Goal: Transaction & Acquisition: Purchase product/service

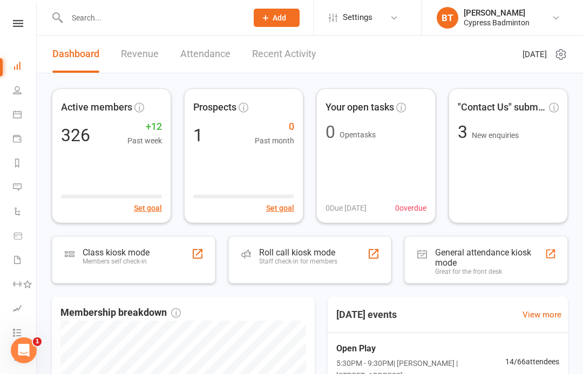
click at [125, 23] on input "text" at bounding box center [152, 17] width 176 height 15
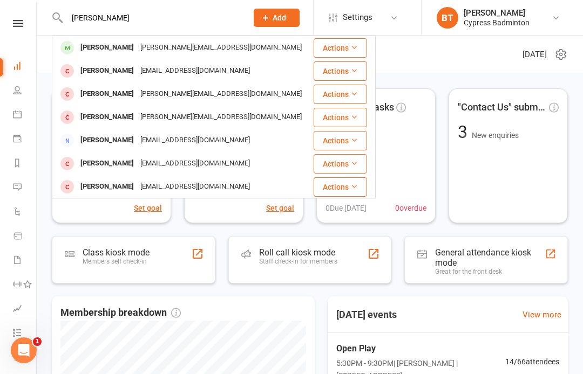
type input "Danny"
click at [230, 61] on div "Danny Hoang datxhoang92@yahoo.com" at bounding box center [182, 71] width 259 height 22
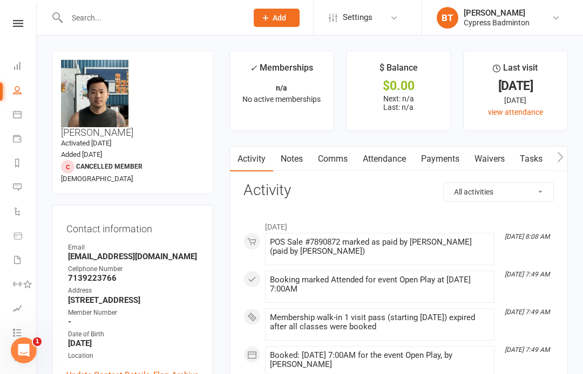
click at [9, 26] on link at bounding box center [18, 23] width 38 height 7
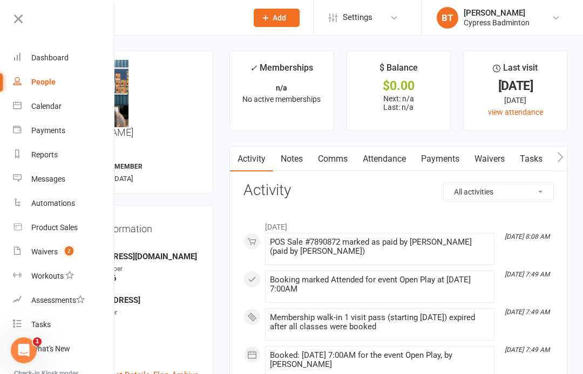
click at [97, 227] on link "Product Sales" at bounding box center [64, 228] width 102 height 24
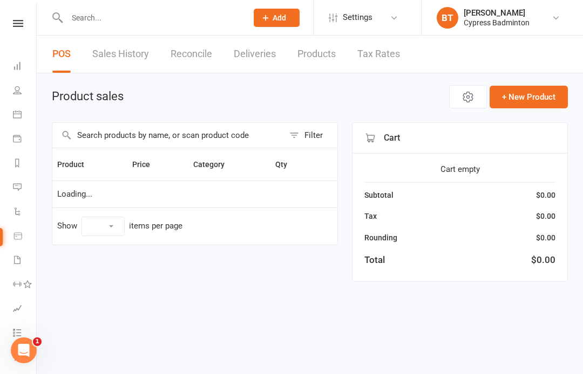
select select "100"
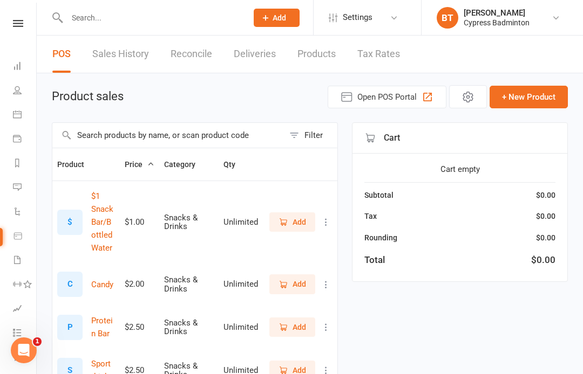
click at [313, 129] on div "Filter" at bounding box center [313, 135] width 18 height 13
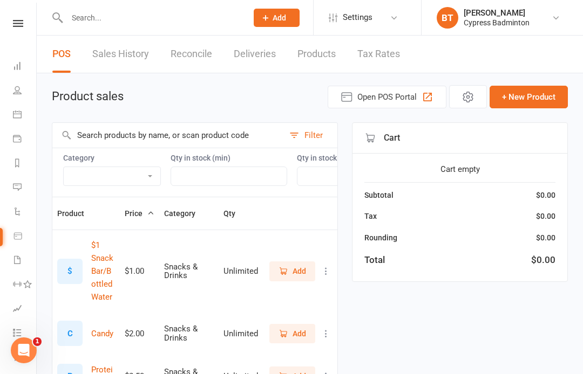
click at [106, 177] on select "Bag Birdies Clerical Court booking Merchandise .Other Merchandise Rackets Merch…" at bounding box center [112, 176] width 97 height 18
select select "3532"
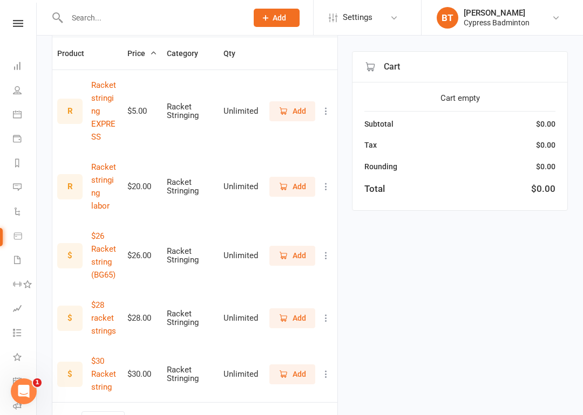
scroll to position [168, 0]
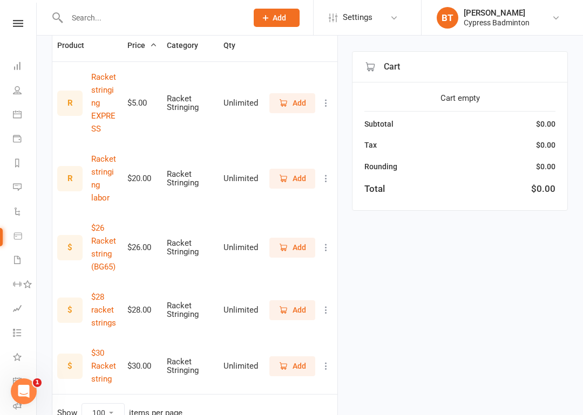
click at [291, 360] on span "Add" at bounding box center [292, 366] width 28 height 12
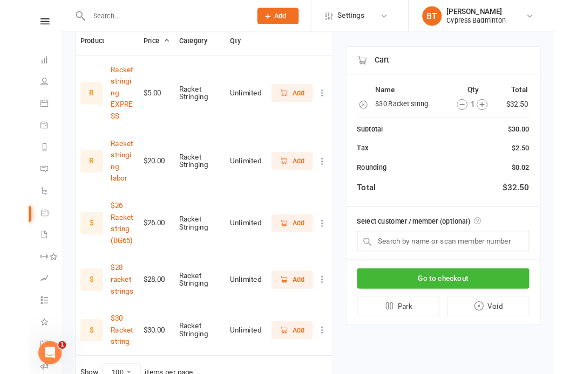
scroll to position [209, 0]
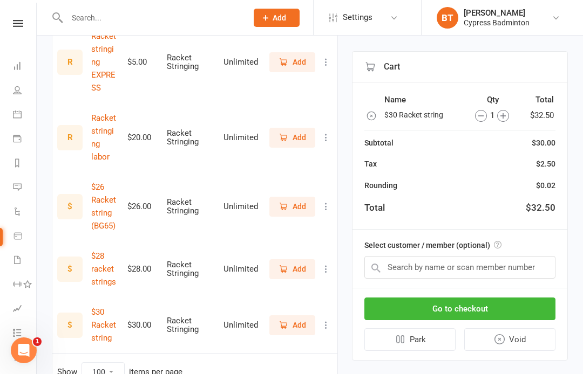
click at [507, 115] on icon "button" at bounding box center [503, 116] width 12 height 12
click at [497, 248] on icon at bounding box center [498, 245] width 8 height 8
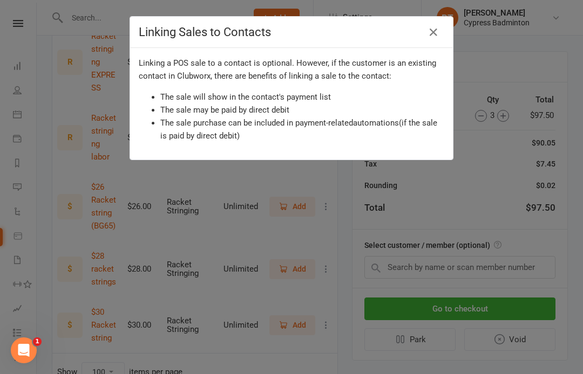
click at [430, 36] on icon at bounding box center [433, 32] width 13 height 13
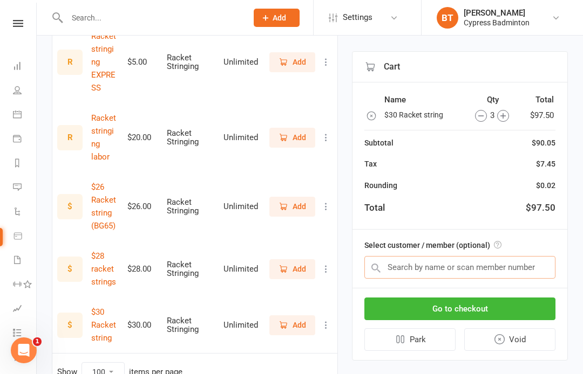
click at [544, 269] on input "text" at bounding box center [459, 267] width 191 height 23
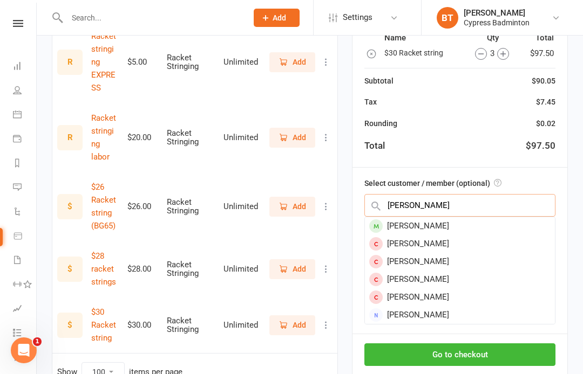
type input "Danny"
click at [440, 217] on div "[PERSON_NAME]" at bounding box center [460, 226] width 190 height 18
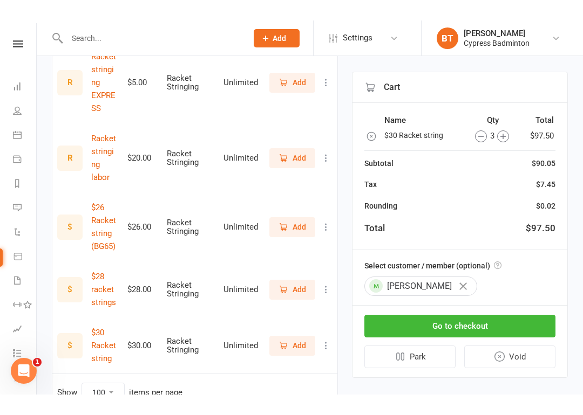
scroll to position [214, 0]
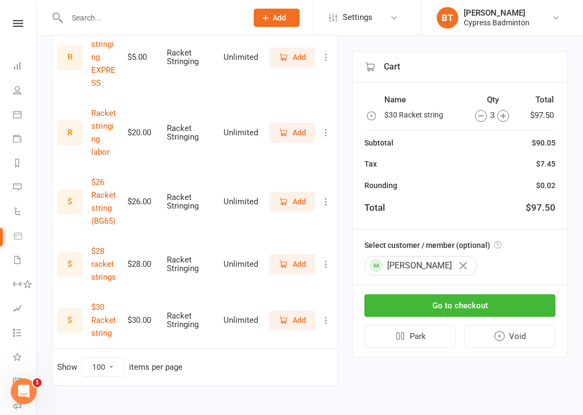
click at [537, 303] on button "Go to checkout" at bounding box center [459, 306] width 191 height 23
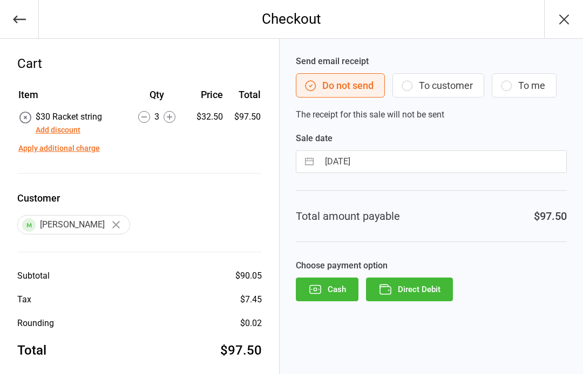
click at [439, 289] on button "Direct Debit" at bounding box center [409, 290] width 87 height 24
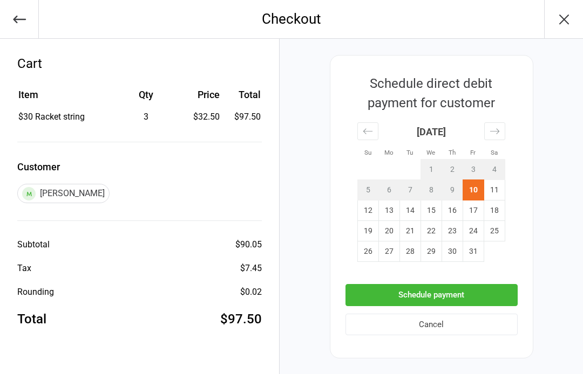
click at [502, 294] on button "Schedule payment" at bounding box center [431, 295] width 172 height 22
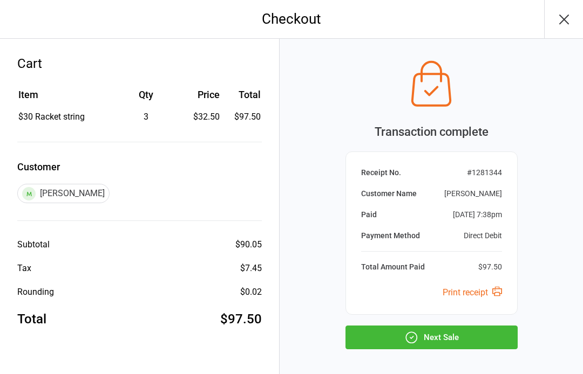
click at [497, 340] on button "Next Sale" at bounding box center [431, 338] width 172 height 24
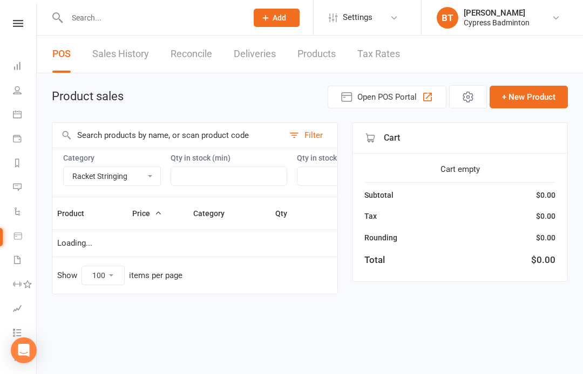
select select "3532"
select select "100"
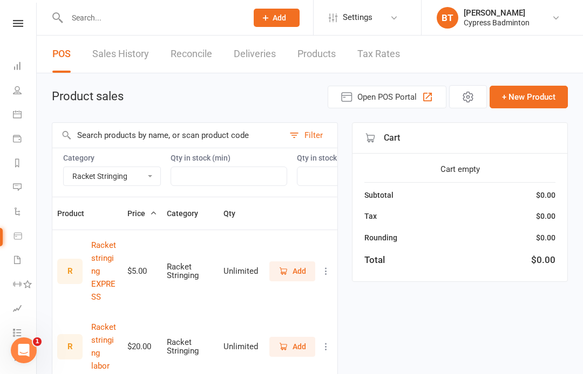
scroll to position [0, 1]
click at [125, 176] on select "Bag Birdies Clerical Court booking Merchandise .Other Merchandise Rackets Merch…" at bounding box center [111, 176] width 97 height 18
select select
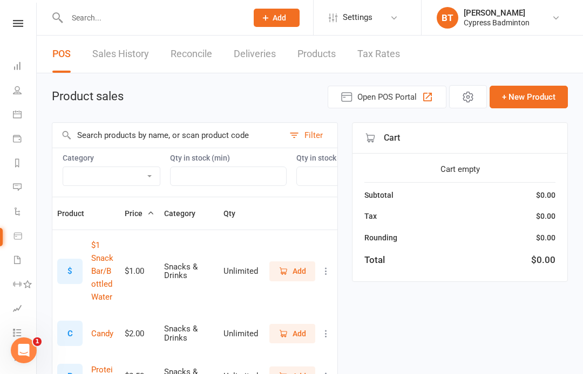
click at [10, 20] on link at bounding box center [18, 23] width 38 height 7
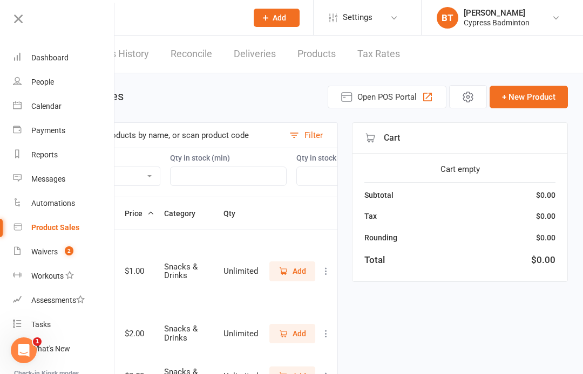
click at [35, 254] on div "Waivers" at bounding box center [44, 252] width 26 height 9
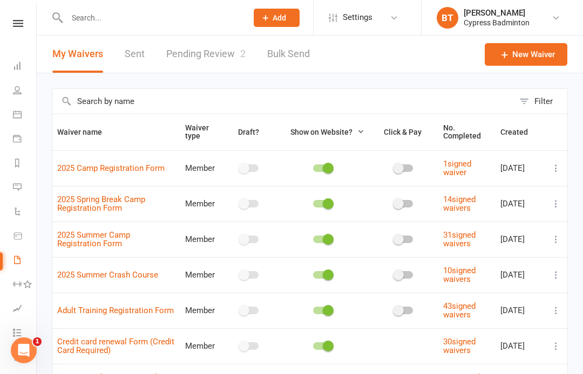
click at [16, 26] on icon at bounding box center [18, 23] width 10 height 7
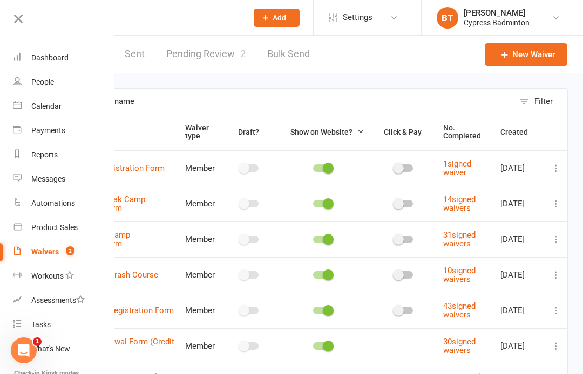
click at [52, 61] on div "Dashboard" at bounding box center [49, 57] width 37 height 9
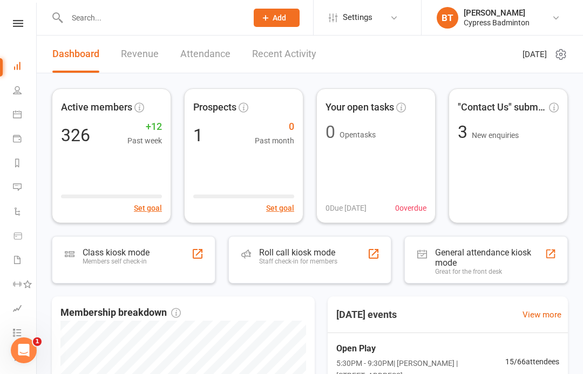
click at [348, 259] on div "Roll call kiosk mode Staff check-in for members" at bounding box center [309, 259] width 163 height 47
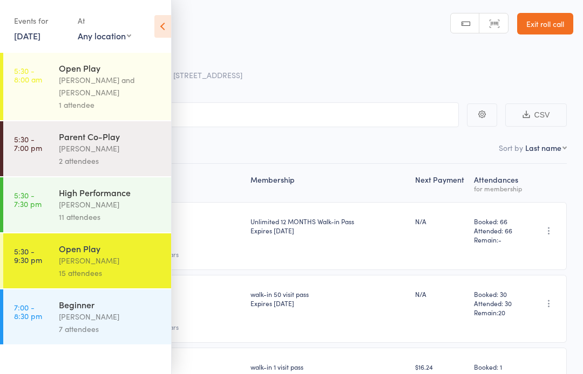
click at [133, 267] on div "[PERSON_NAME]" at bounding box center [110, 261] width 103 height 12
click at [163, 30] on icon at bounding box center [162, 26] width 17 height 23
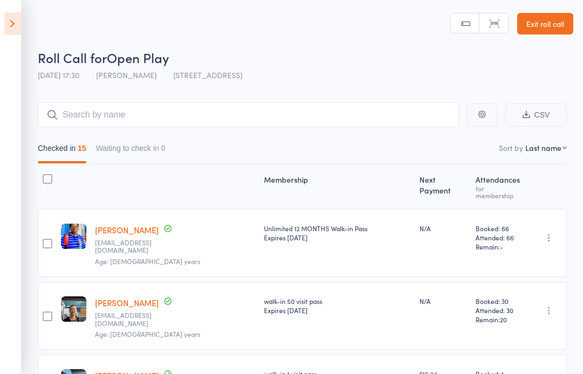
click at [552, 153] on select "First name Last name Birthday [DATE]? Behind on payments? Check in time Next pa…" at bounding box center [546, 147] width 42 height 11
select select "4"
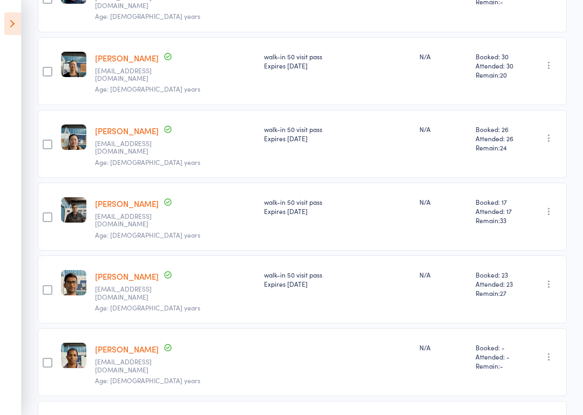
scroll to position [836, 0]
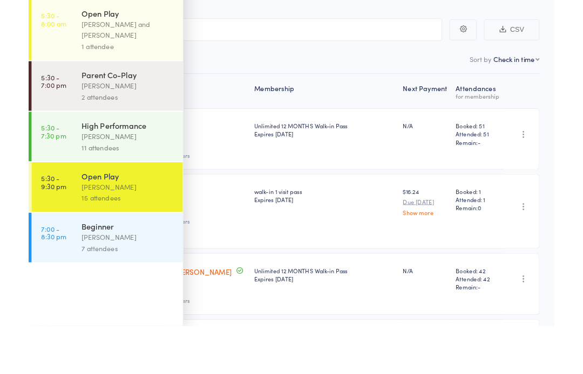
scroll to position [30, 0]
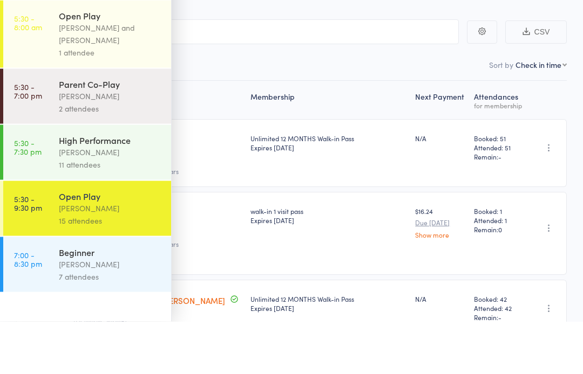
click at [44, 290] on link "7:00 - 8:30 pm Beginner Alfian Eko Prasetya 7 attendees" at bounding box center [87, 317] width 168 height 55
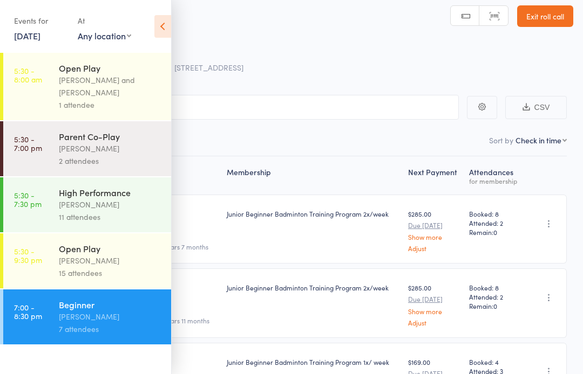
click at [167, 33] on icon at bounding box center [162, 26] width 17 height 23
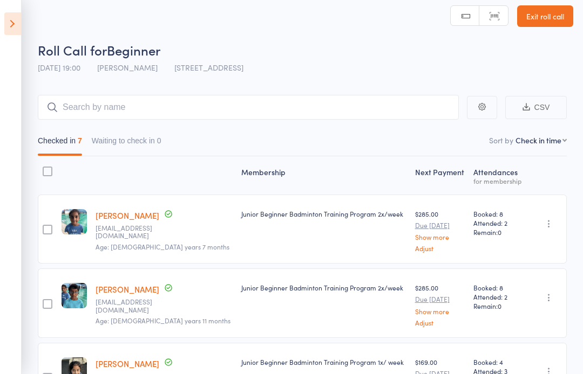
click at [19, 23] on icon at bounding box center [12, 23] width 17 height 23
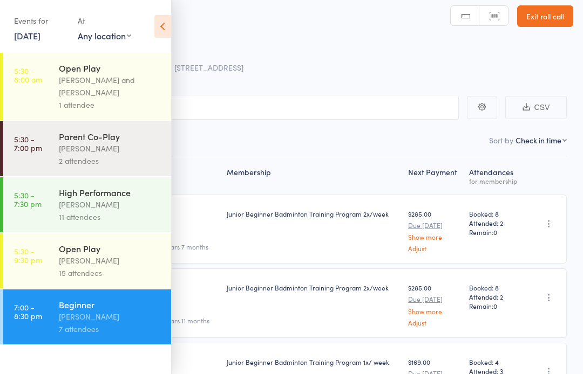
click at [35, 256] on time "5:30 - 9:30 pm" at bounding box center [28, 255] width 28 height 17
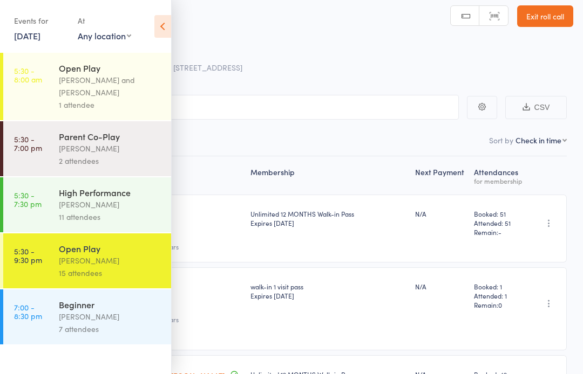
click at [166, 26] on icon at bounding box center [162, 26] width 17 height 23
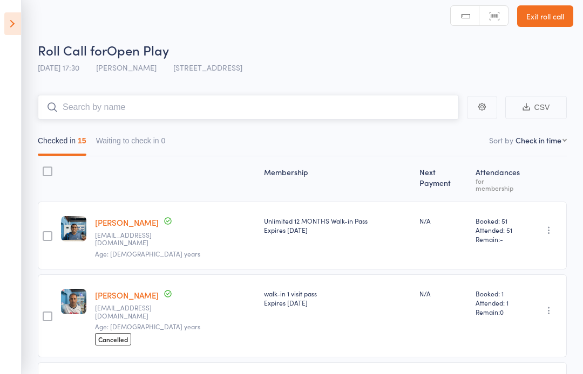
click at [326, 105] on input "search" at bounding box center [248, 107] width 421 height 25
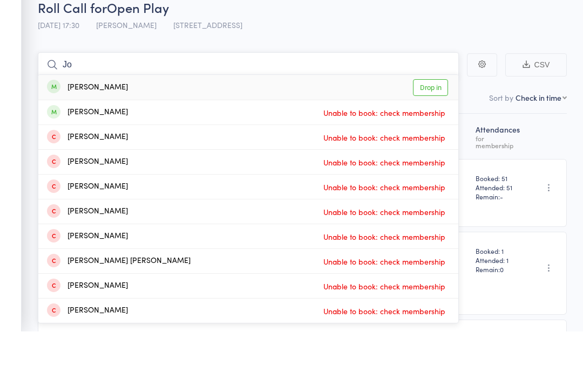
type input "Jo"
click at [447, 122] on link "Drop in" at bounding box center [430, 130] width 35 height 17
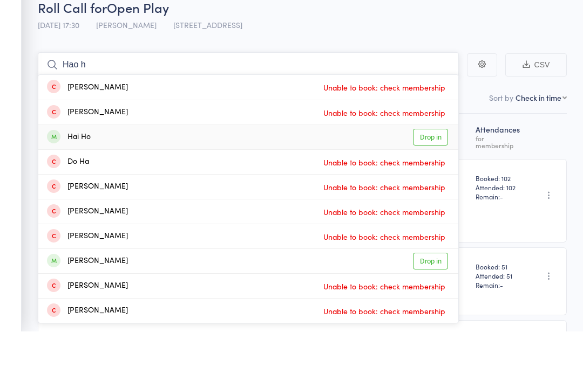
type input "Hao h"
click at [438, 172] on link "Drop in" at bounding box center [430, 180] width 35 height 17
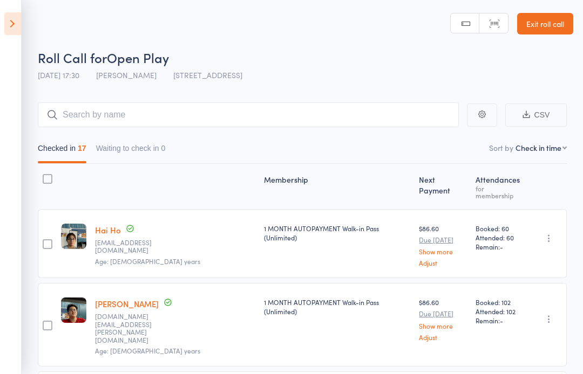
click at [16, 22] on icon at bounding box center [12, 23] width 17 height 23
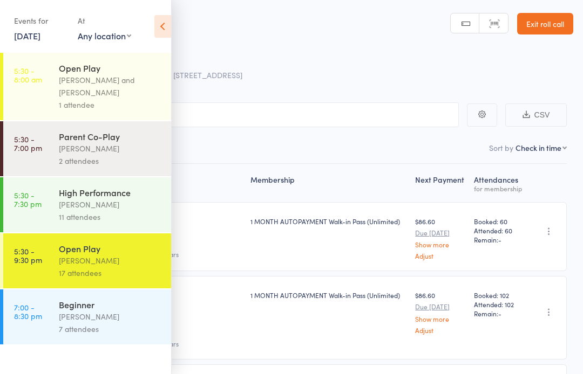
click at [129, 336] on div "7 attendees" at bounding box center [110, 329] width 103 height 12
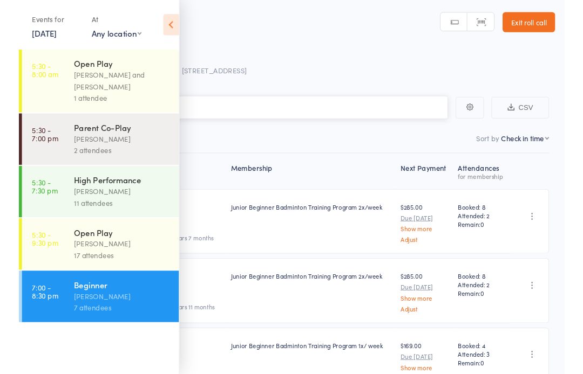
scroll to position [26, 0]
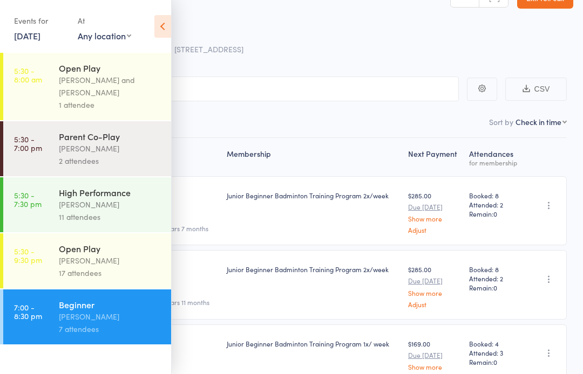
click at [162, 0] on html "Drop-in successful. Roll Call for Beginner 10 Oct 19:00 Alfian Eko Prasetya 175…" at bounding box center [291, 161] width 583 height 374
click at [163, 23] on icon at bounding box center [162, 26] width 17 height 23
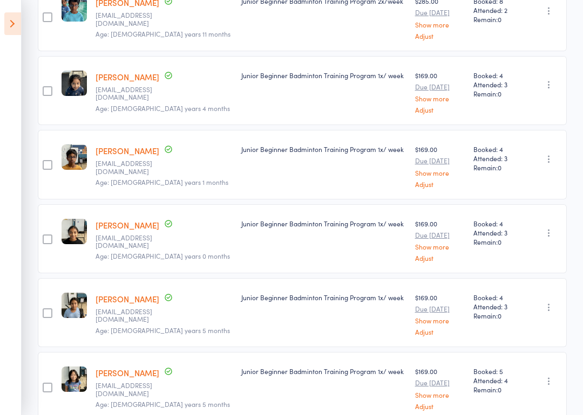
scroll to position [353, 0]
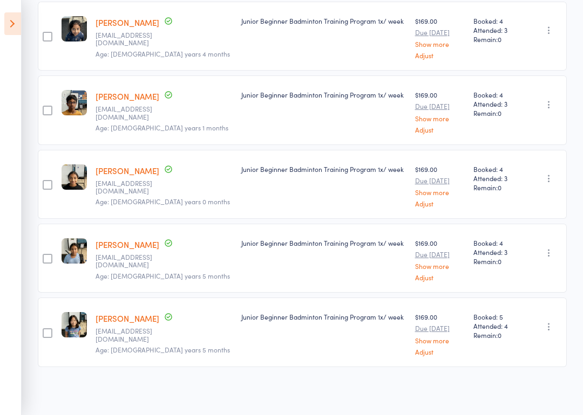
click at [104, 320] on link "[PERSON_NAME]" at bounding box center [127, 318] width 64 height 11
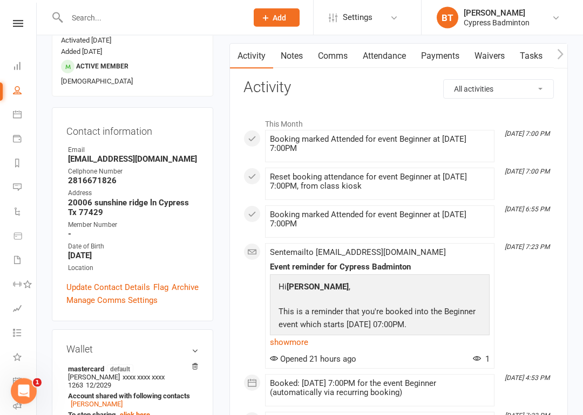
scroll to position [108, 0]
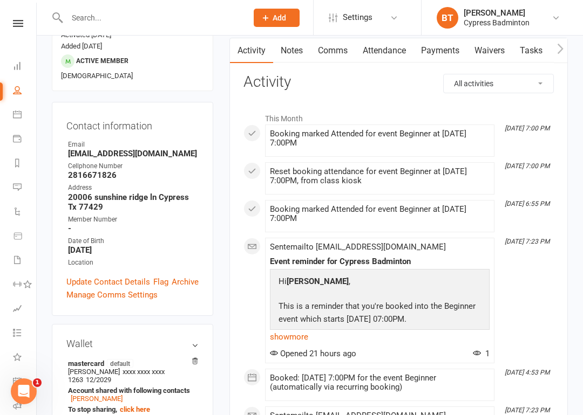
click at [8, 18] on nav "Clubworx Dashboard People Calendar Payments Reports Messages Automations Produc…" at bounding box center [18, 210] width 37 height 415
click at [20, 16] on nav "Clubworx Dashboard People Calendar Payments Reports Messages Automations Produc…" at bounding box center [18, 210] width 37 height 415
click at [18, 23] on icon at bounding box center [18, 23] width 10 height 7
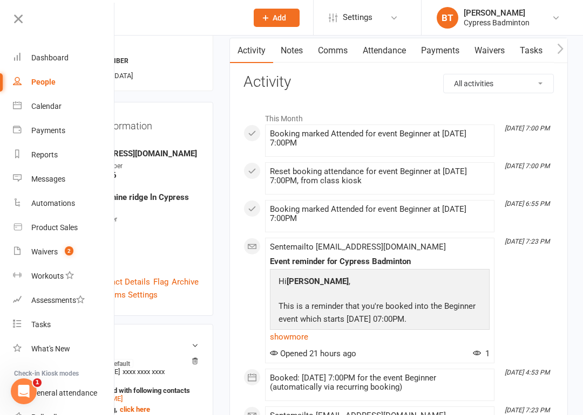
click at [87, 231] on link "Product Sales" at bounding box center [64, 228] width 102 height 24
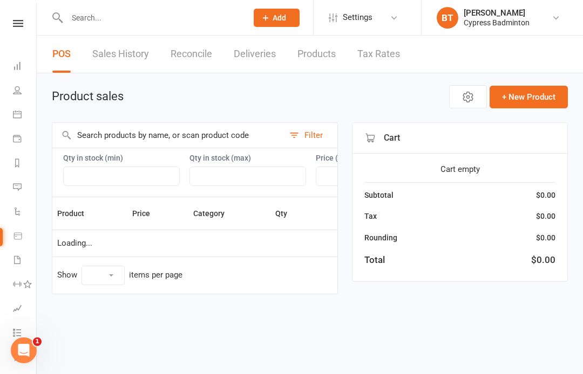
select select "100"
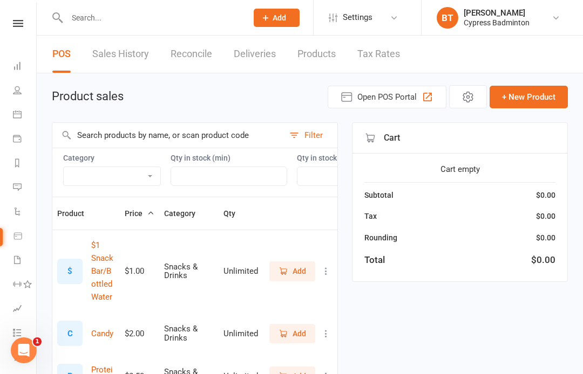
click at [316, 126] on button "Filter" at bounding box center [310, 135] width 53 height 25
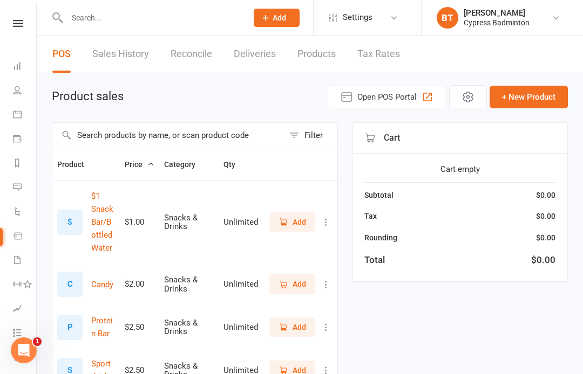
click at [307, 131] on div "Filter" at bounding box center [313, 135] width 18 height 13
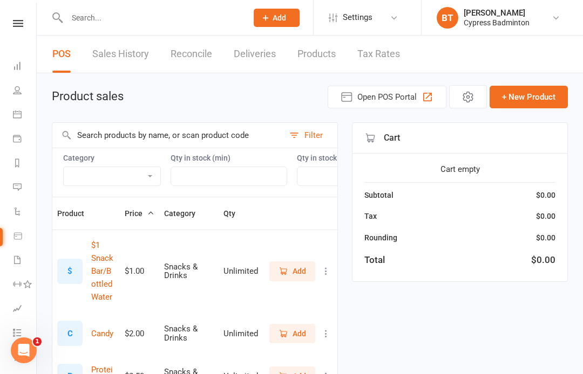
click at [90, 169] on select "Bag Birdies Clerical Court booking Merchandise .Other Merchandise Rackets Merch…" at bounding box center [112, 176] width 97 height 18
select select "3538"
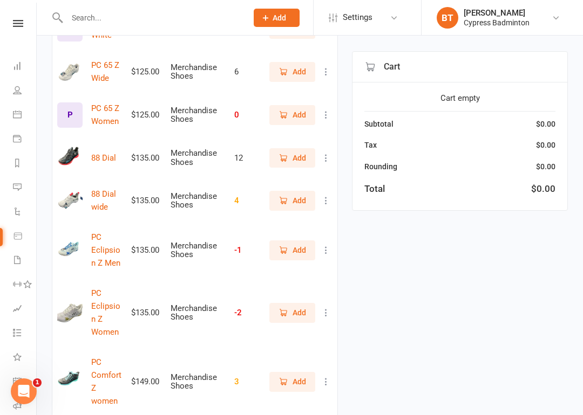
scroll to position [680, 0]
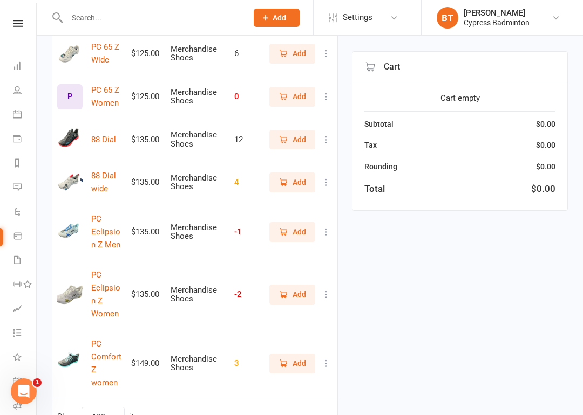
click at [292, 181] on span "Add" at bounding box center [298, 182] width 13 height 12
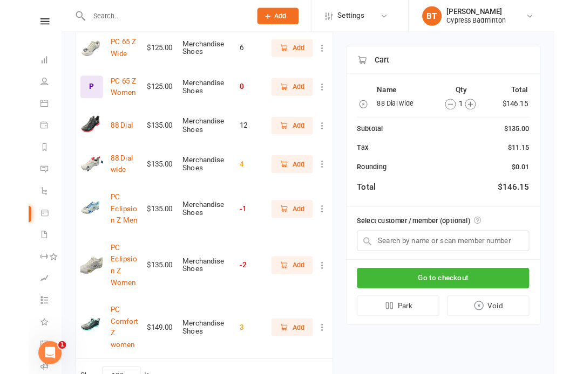
scroll to position [721, 0]
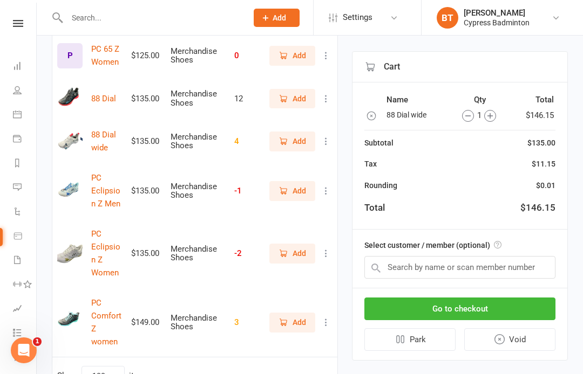
click at [469, 118] on icon "button" at bounding box center [468, 116] width 12 height 12
click at [521, 268] on input "text" at bounding box center [459, 267] width 191 height 23
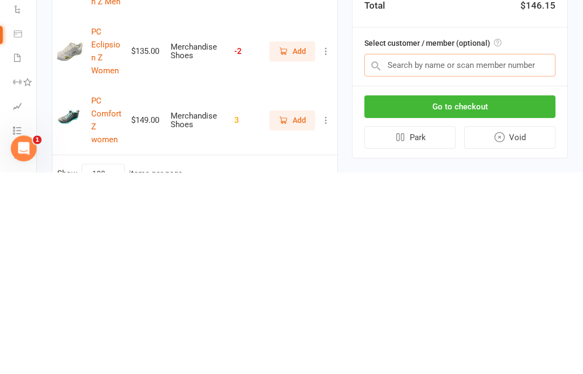
type input "A"
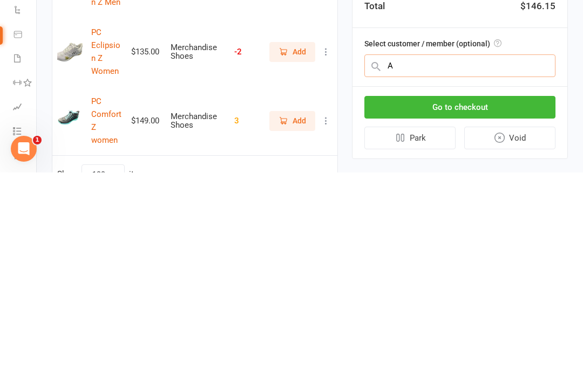
scroll to position [741, 0]
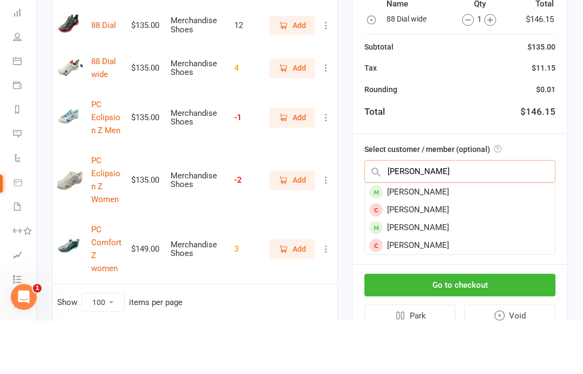
type input "Elsa"
click at [420, 272] on div "[PERSON_NAME]" at bounding box center [460, 281] width 190 height 18
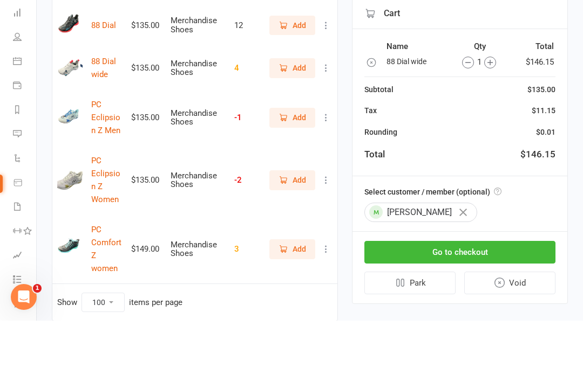
scroll to position [771, 0]
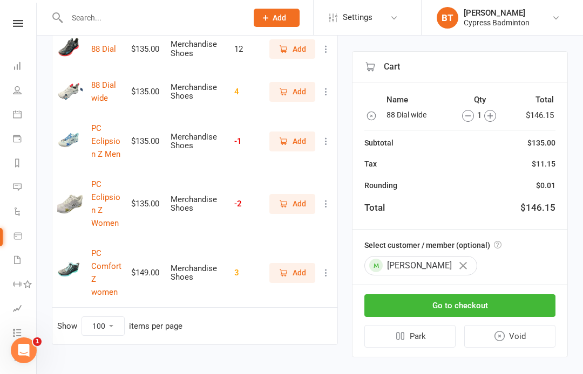
click at [551, 295] on button "Go to checkout" at bounding box center [459, 306] width 191 height 23
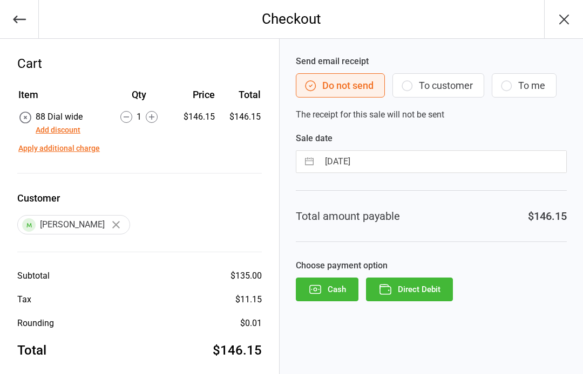
click at [441, 284] on button "Direct Debit" at bounding box center [409, 290] width 87 height 24
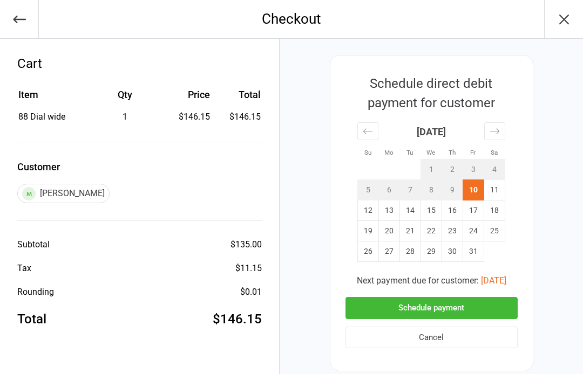
click at [490, 307] on button "Schedule payment" at bounding box center [431, 308] width 172 height 22
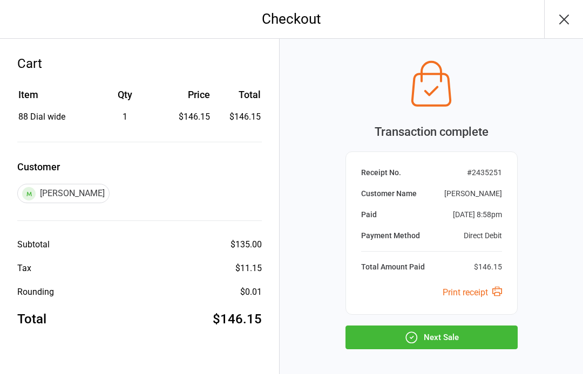
click at [489, 341] on button "Next Sale" at bounding box center [431, 338] width 172 height 24
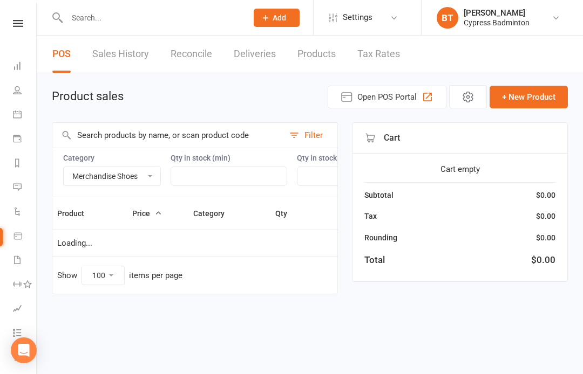
select select "3538"
select select "100"
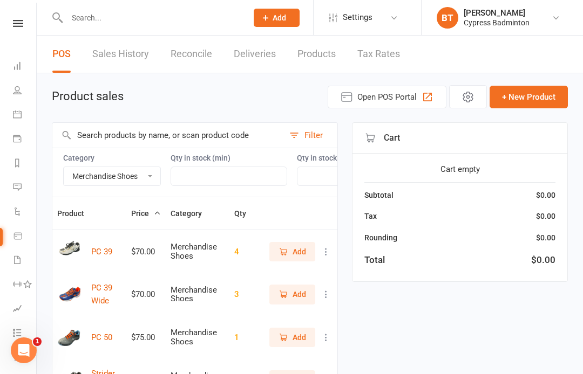
click at [122, 61] on link "Sales History" at bounding box center [120, 54] width 57 height 37
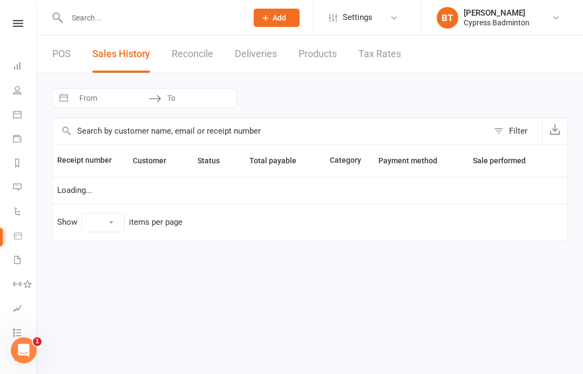
select select "100"
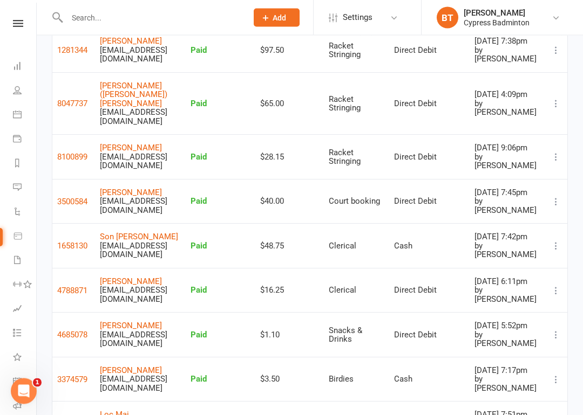
scroll to position [198, 0]
